Goal: Find specific page/section: Find specific page/section

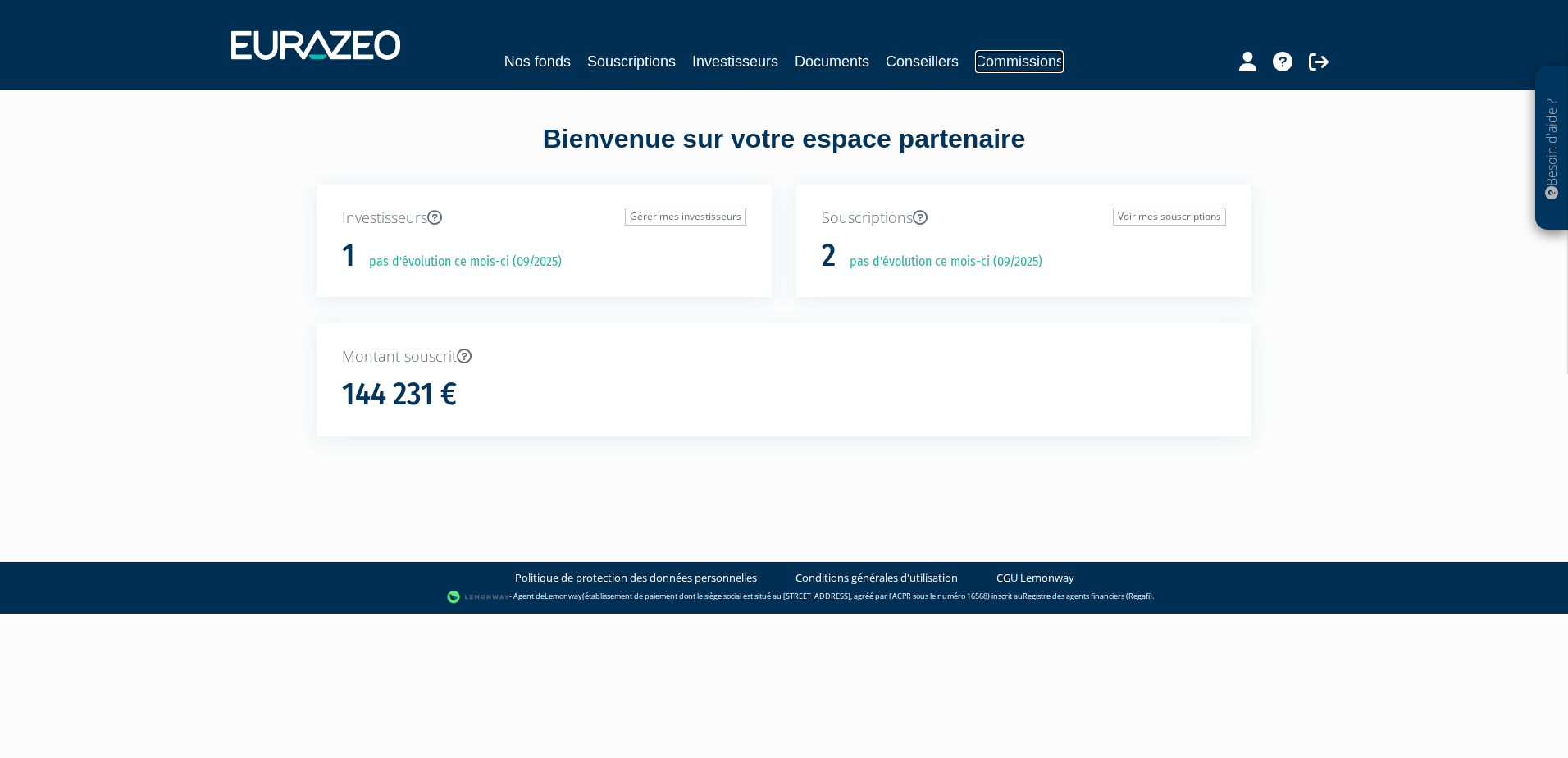
click at [1002, 58] on link "Commissions" at bounding box center [1020, 61] width 89 height 23
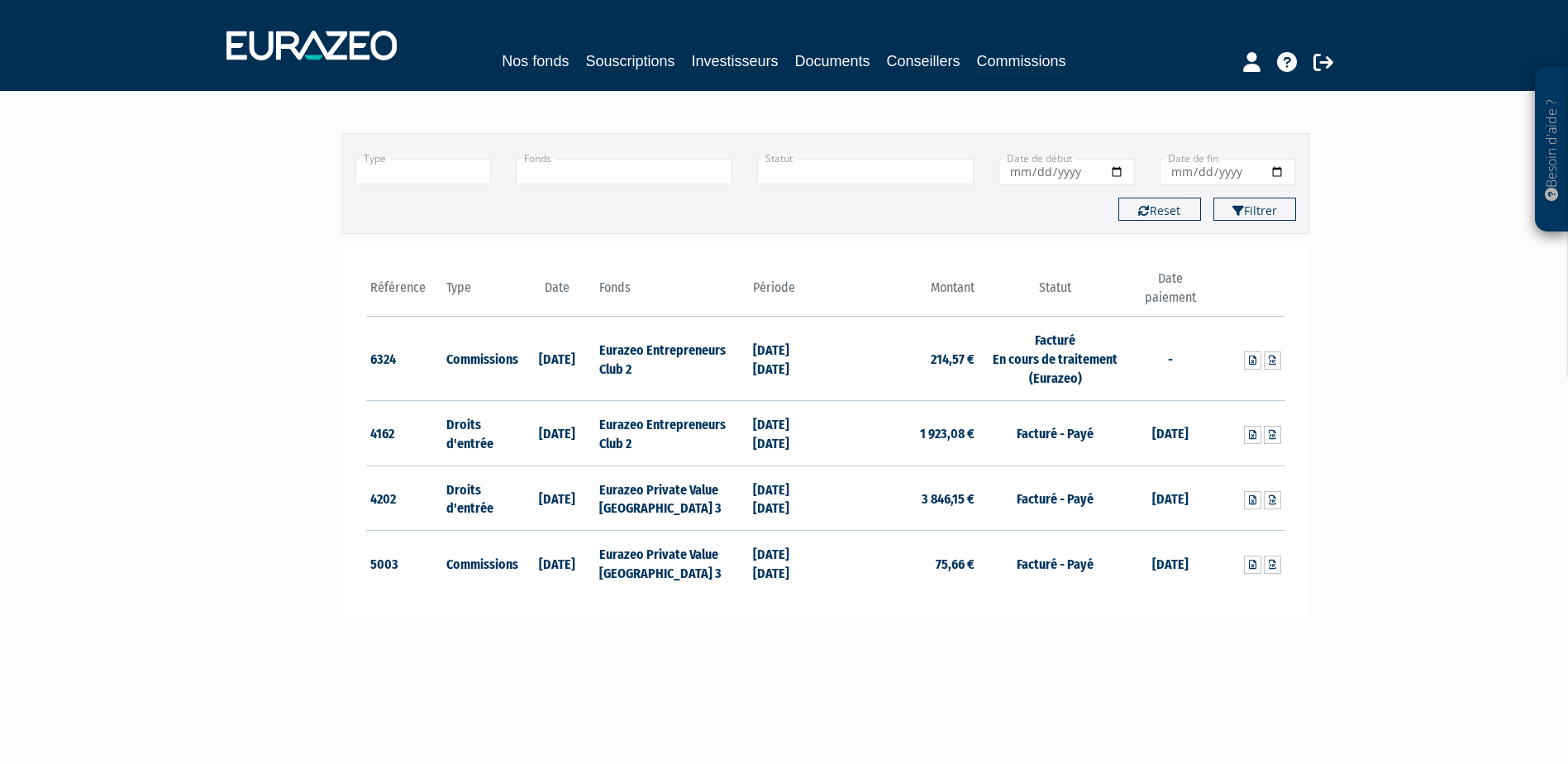
scroll to position [82, 0]
click at [1264, 362] on link at bounding box center [1272, 360] width 17 height 18
click at [1274, 435] on icon at bounding box center [1272, 434] width 7 height 10
click at [1252, 353] on link at bounding box center [1252, 360] width 17 height 18
